Goal: Answer question/provide support: Answer question/provide support

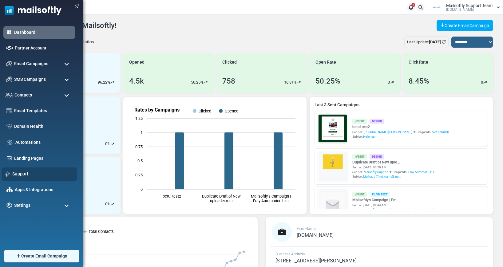
click at [17, 171] on link "Support" at bounding box center [42, 174] width 61 height 7
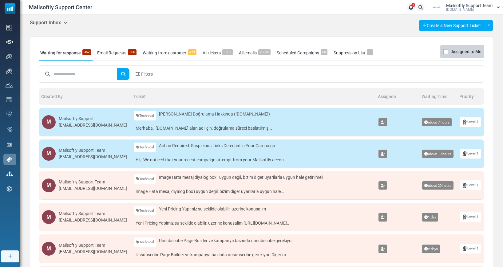
click at [122, 53] on link "Email Requests 366" at bounding box center [117, 52] width 42 height 15
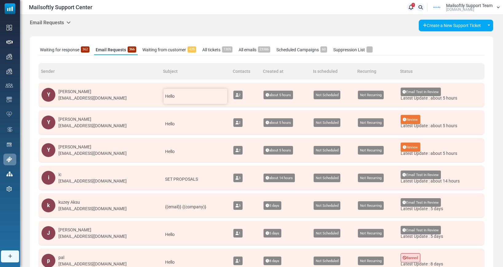
click at [171, 97] on div "Hello" at bounding box center [196, 96] width 64 height 15
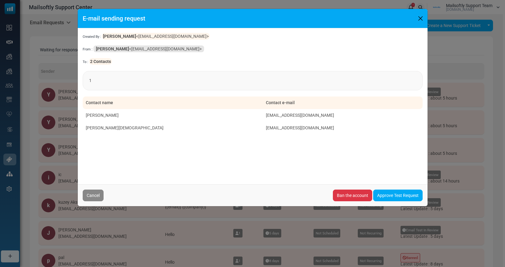
click at [419, 15] on button "Close" at bounding box center [420, 18] width 9 height 9
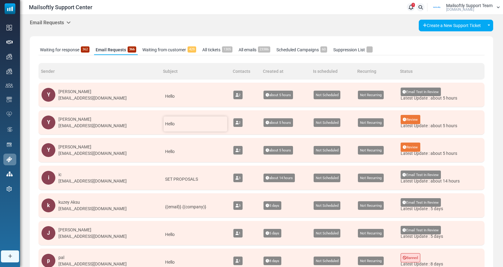
click at [164, 120] on div "Hello" at bounding box center [196, 123] width 64 height 15
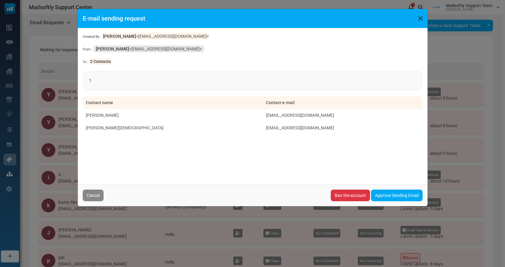
click at [420, 18] on button "Close" at bounding box center [420, 18] width 9 height 9
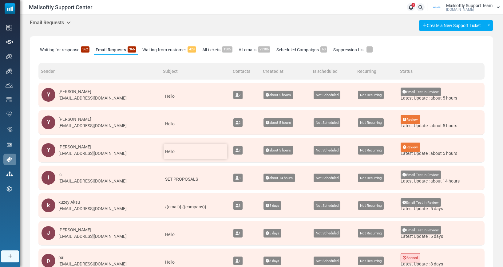
click at [176, 155] on div "Hello" at bounding box center [196, 151] width 64 height 15
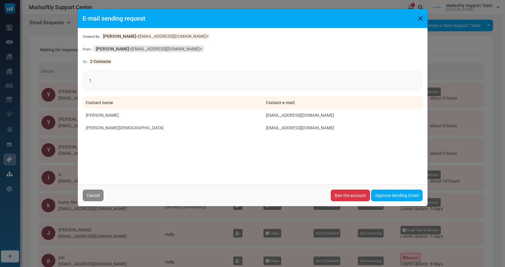
click at [420, 18] on button "Close" at bounding box center [420, 18] width 9 height 9
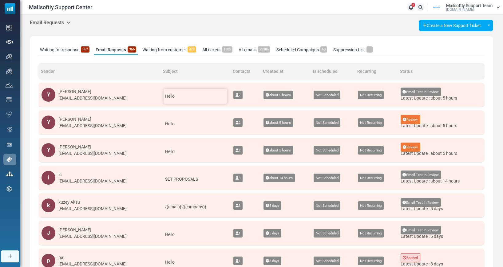
click at [183, 97] on div "Hello" at bounding box center [196, 96] width 64 height 15
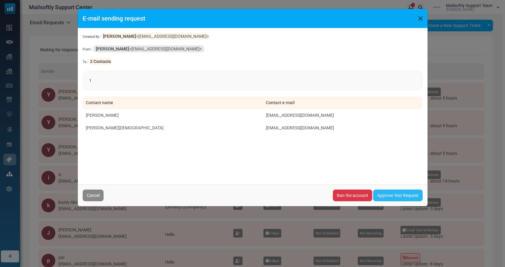
click at [397, 195] on link "Approve Test Request" at bounding box center [397, 196] width 49 height 12
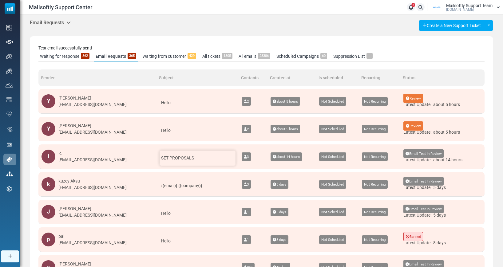
click at [190, 165] on div "SET PROPOSALS" at bounding box center [198, 158] width 76 height 15
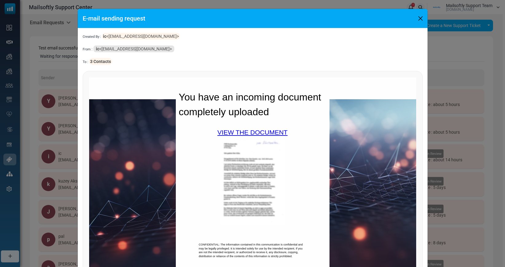
click at [422, 18] on button "Close" at bounding box center [420, 18] width 9 height 9
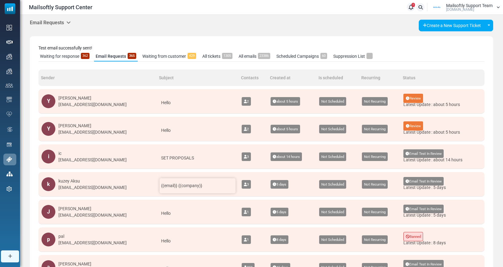
click at [173, 188] on span "{(email)} {(company)}" at bounding box center [181, 186] width 41 height 6
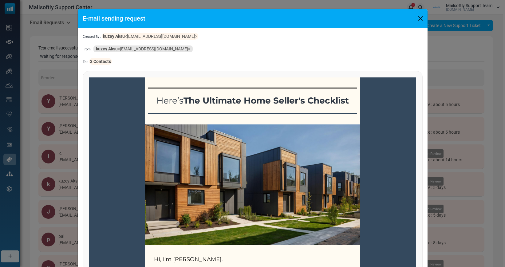
click at [419, 19] on button "Close" at bounding box center [420, 18] width 9 height 9
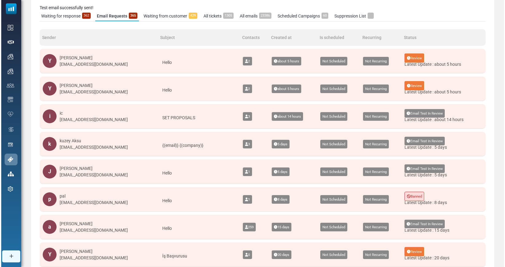
scroll to position [41, 0]
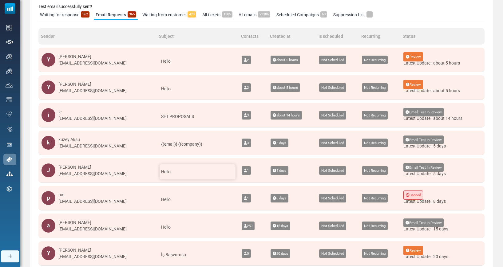
click at [167, 168] on div "Hello" at bounding box center [198, 171] width 76 height 15
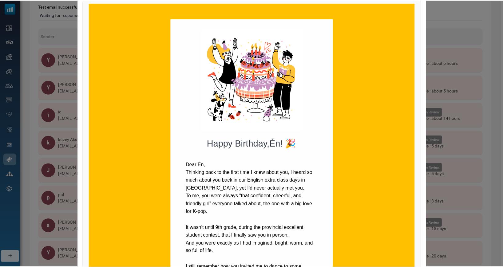
scroll to position [0, 0]
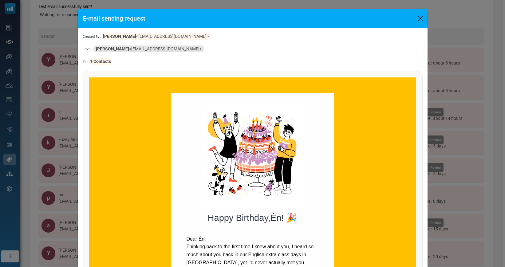
click at [421, 16] on button "Close" at bounding box center [420, 18] width 9 height 9
